Goal: Transaction & Acquisition: Download file/media

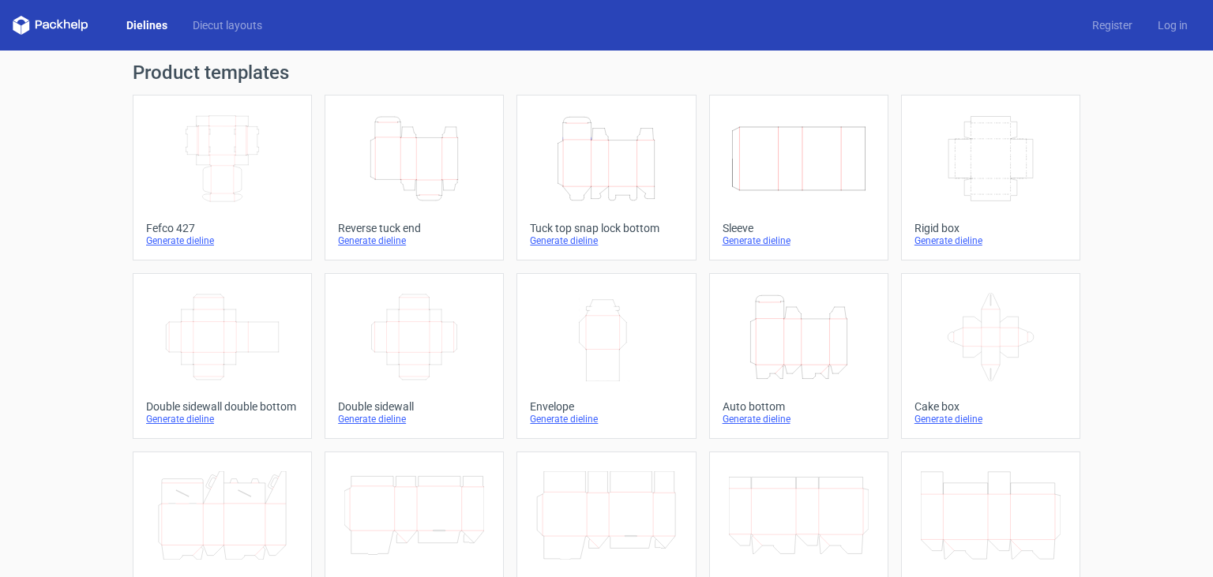
click at [755, 318] on icon "Height Depth Width" at bounding box center [799, 337] width 140 height 88
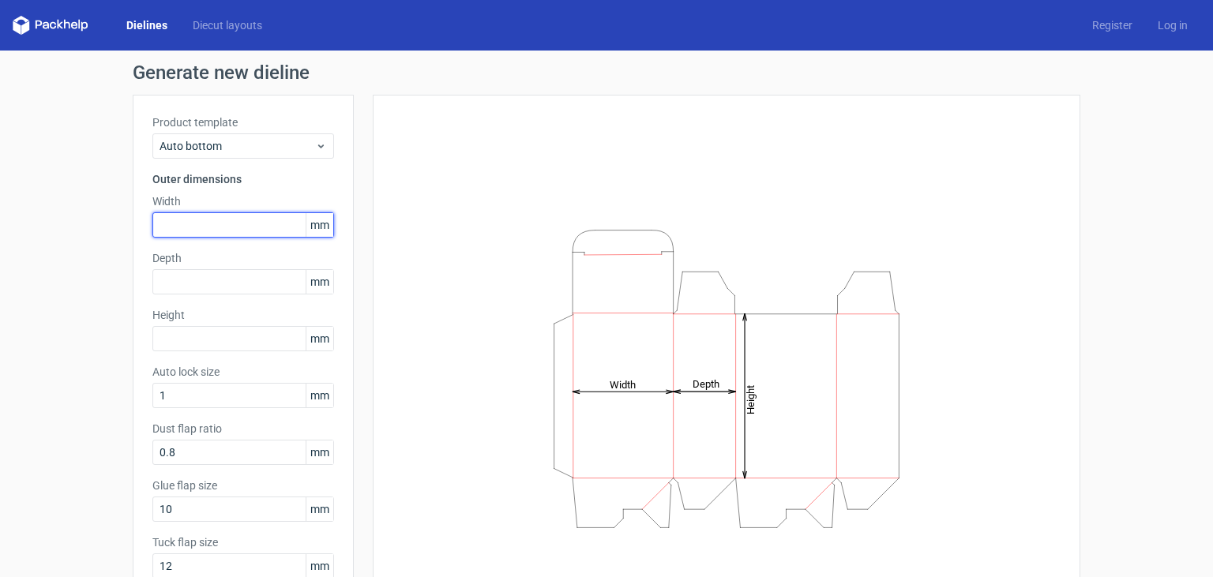
click at [223, 225] on input "text" at bounding box center [243, 224] width 182 height 25
type input "51"
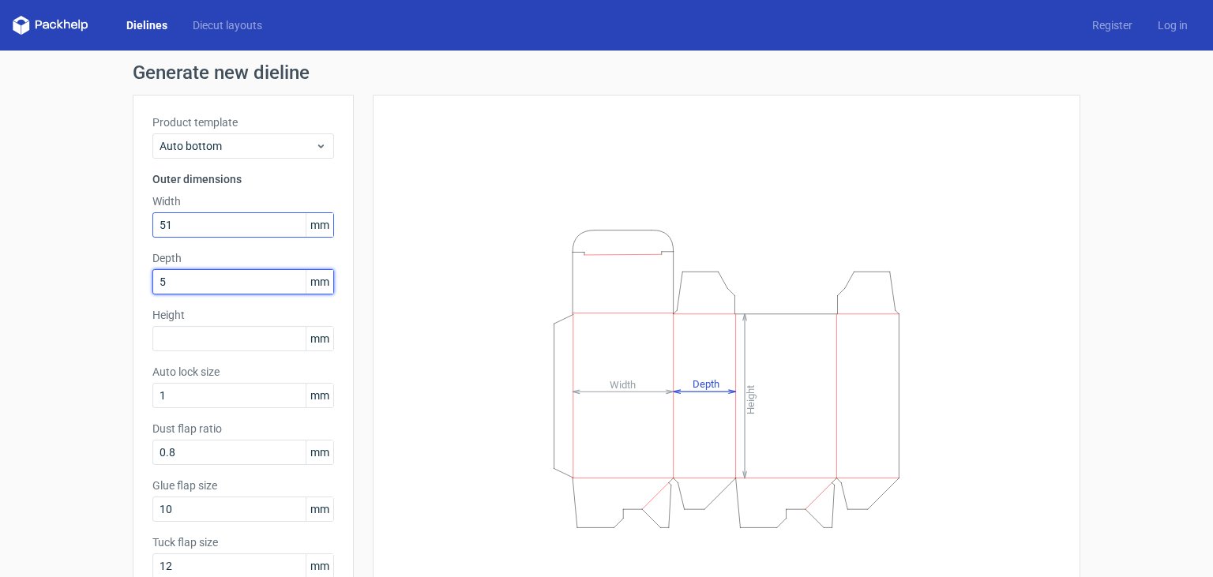
type input "51"
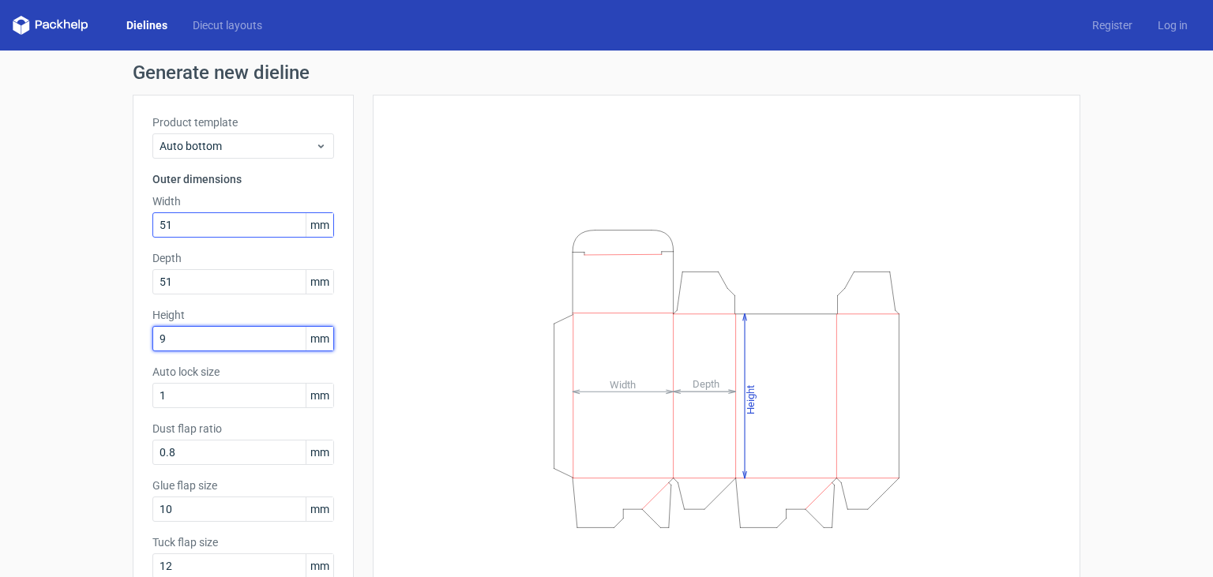
type input "99"
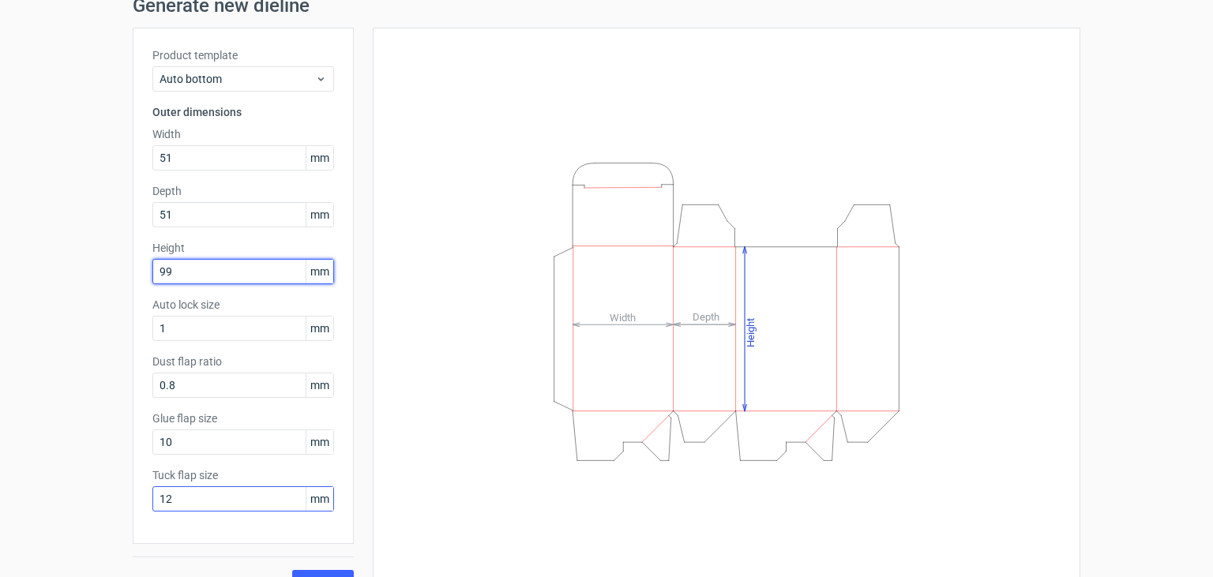
scroll to position [97, 0]
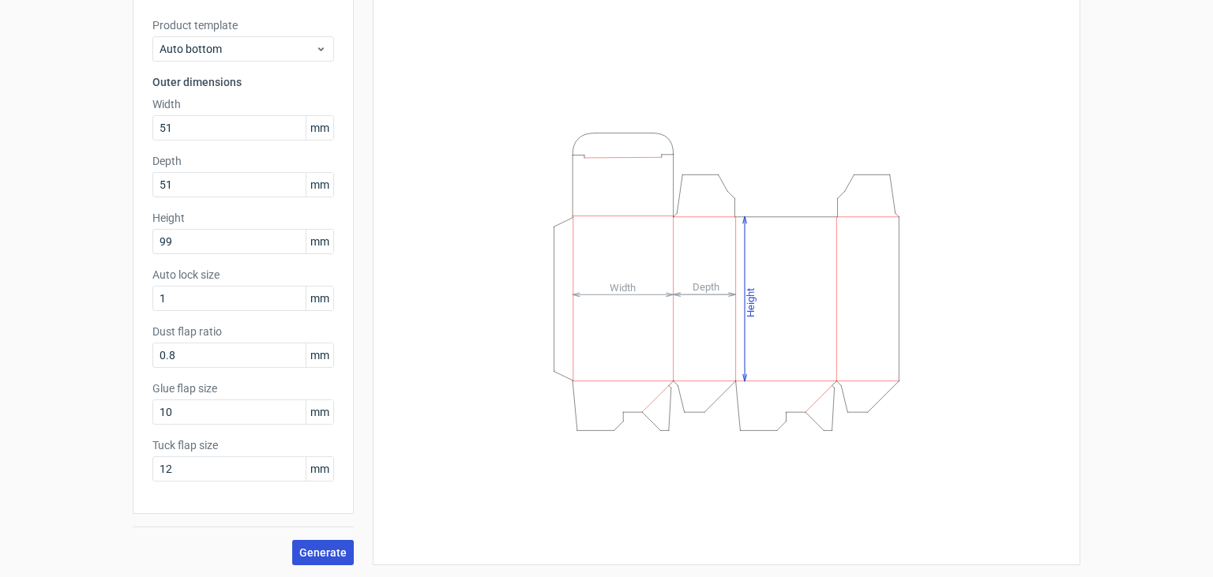
click at [316, 545] on button "Generate" at bounding box center [323, 552] width 62 height 25
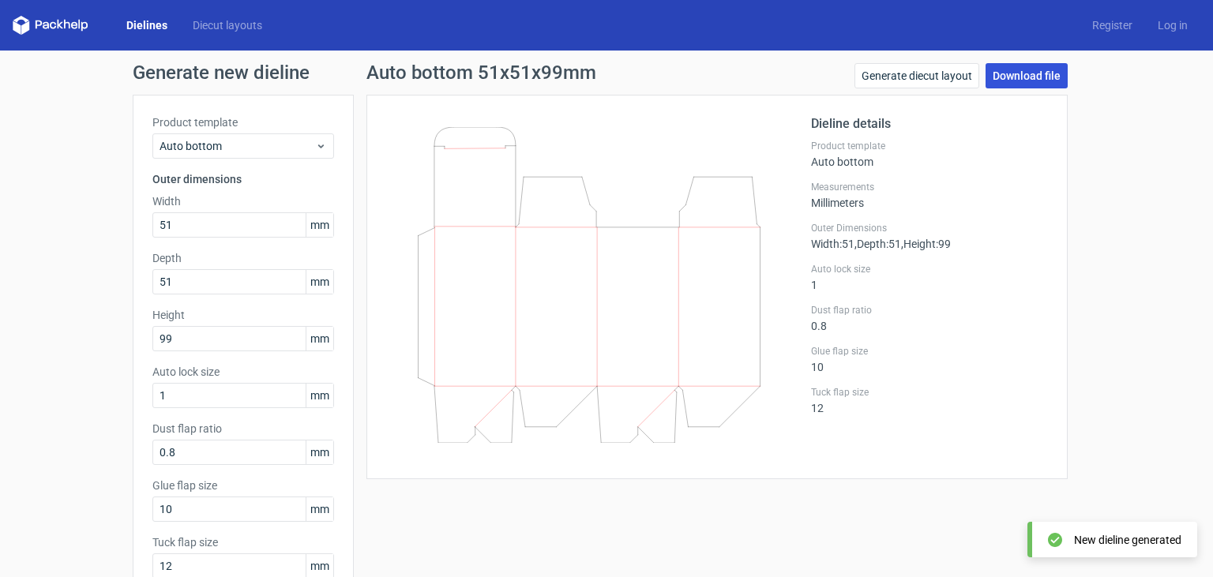
click at [1011, 80] on link "Download file" at bounding box center [1026, 75] width 82 height 25
